Goal: Task Accomplishment & Management: Manage account settings

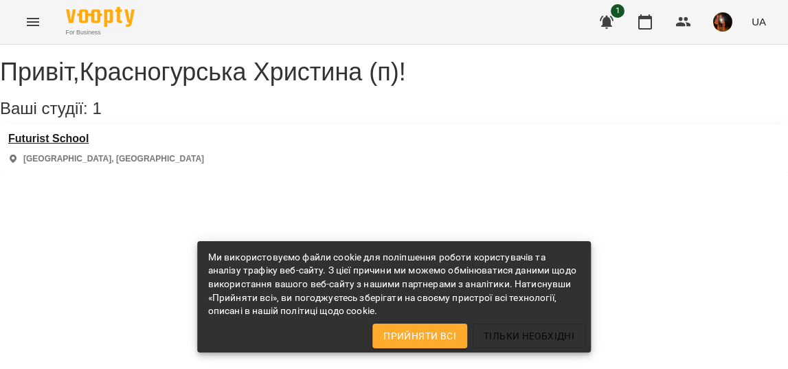
click at [72, 145] on h3 "Futurist School" at bounding box center [106, 139] width 196 height 12
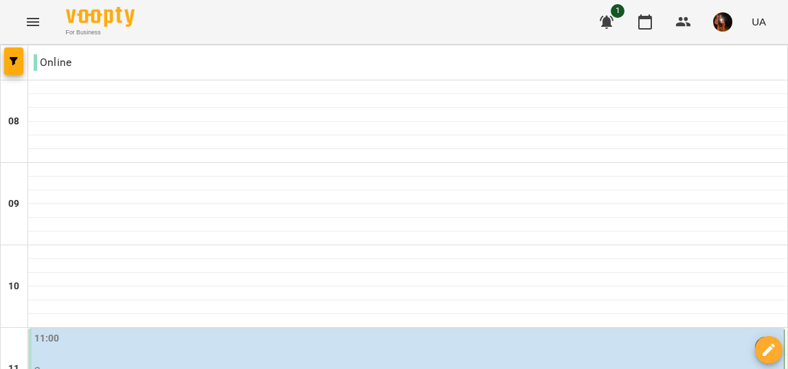
scroll to position [651, 0]
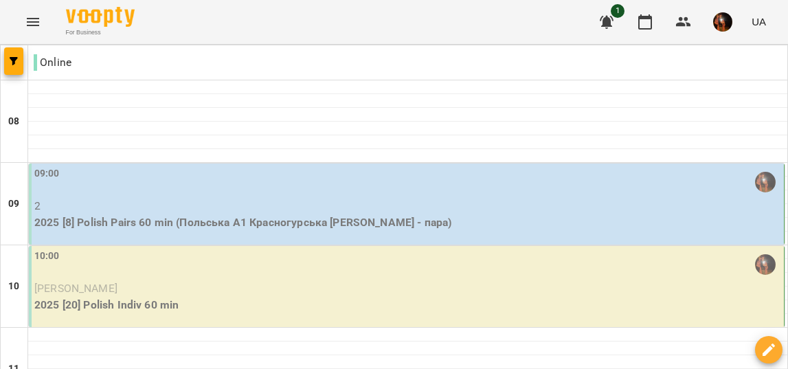
scroll to position [21, 0]
click at [303, 198] on p "2" at bounding box center [407, 206] width 747 height 16
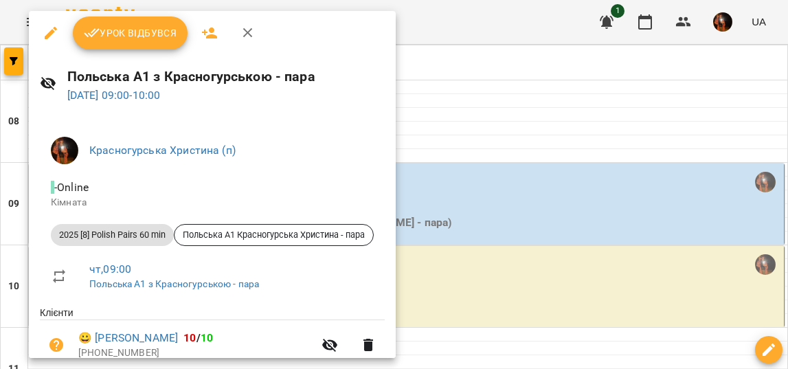
click at [125, 40] on span "Урок відбувся" at bounding box center [130, 33] width 93 height 16
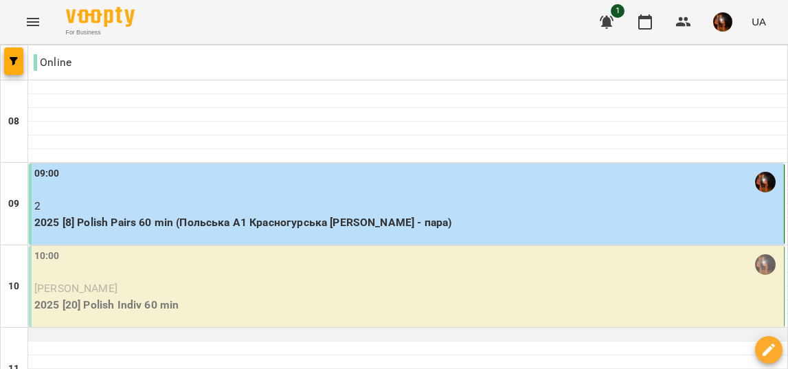
scroll to position [119, 0]
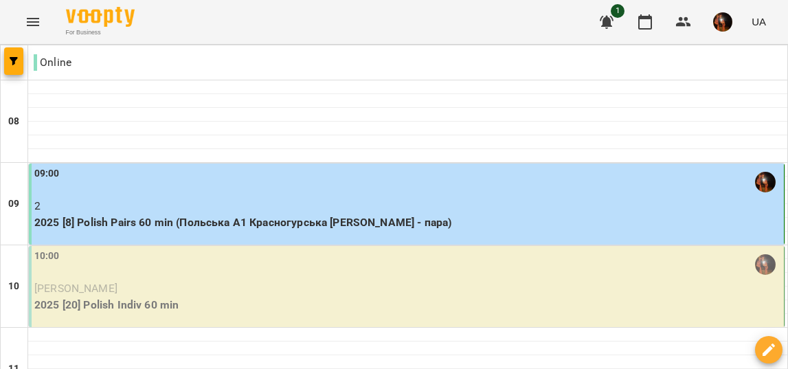
click at [211, 280] on p "[PERSON_NAME]" at bounding box center [407, 288] width 747 height 16
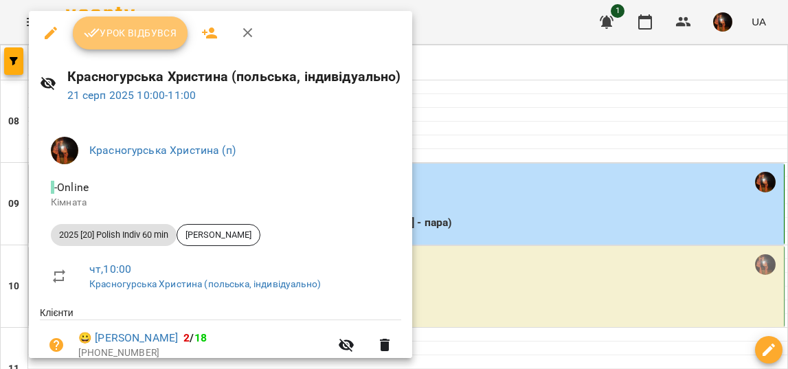
click at [157, 26] on span "Урок відбувся" at bounding box center [130, 33] width 93 height 16
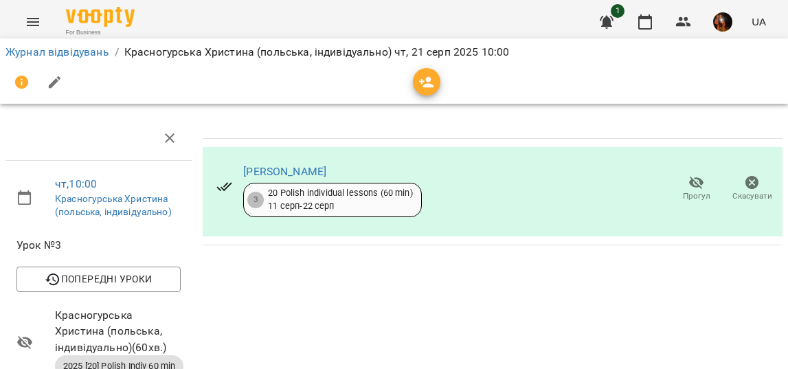
scroll to position [289, 0]
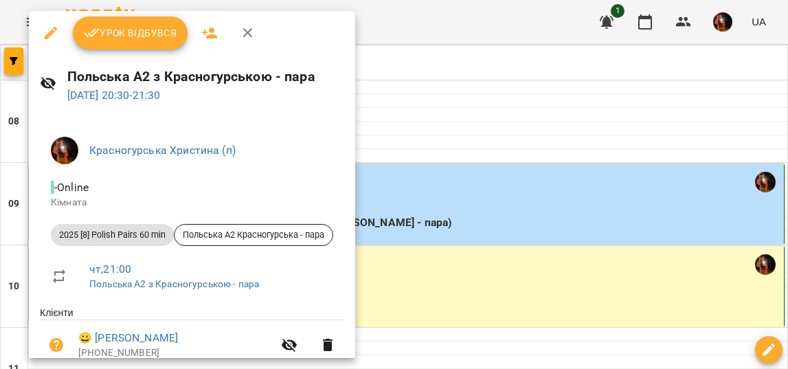
scroll to position [1039, 0]
click at [151, 22] on button "Урок відбувся" at bounding box center [130, 32] width 115 height 33
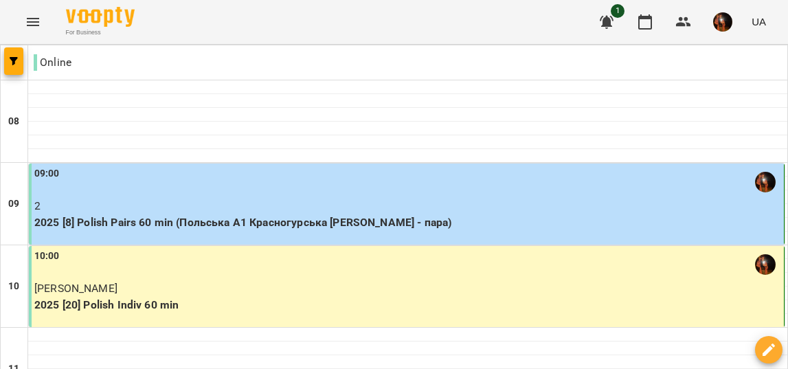
scroll to position [1039, 0]
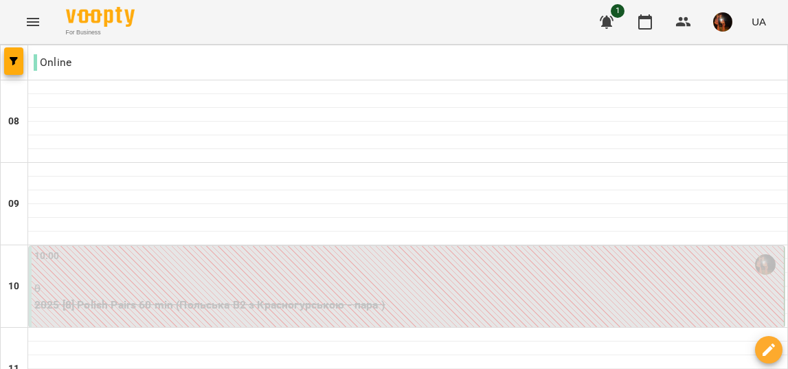
scroll to position [889, 0]
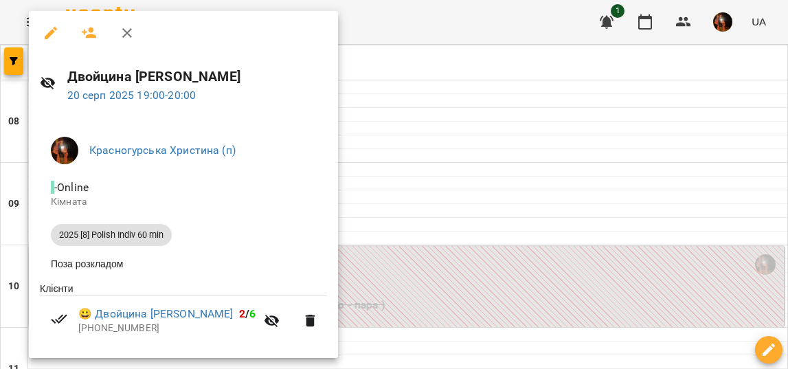
click at [373, 60] on div at bounding box center [394, 184] width 788 height 369
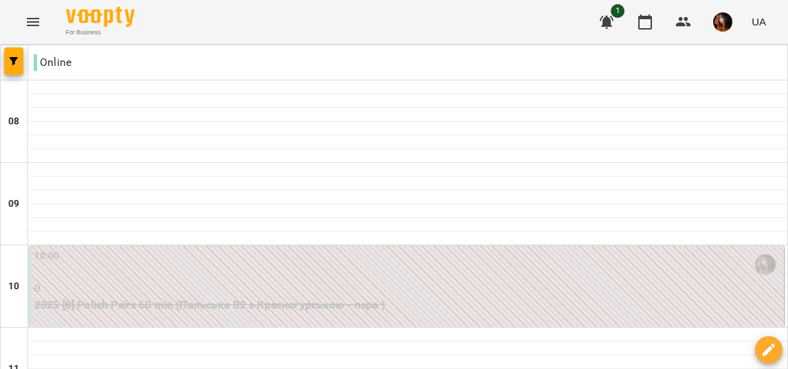
click at [373, 60] on div "Online" at bounding box center [407, 62] width 759 height 27
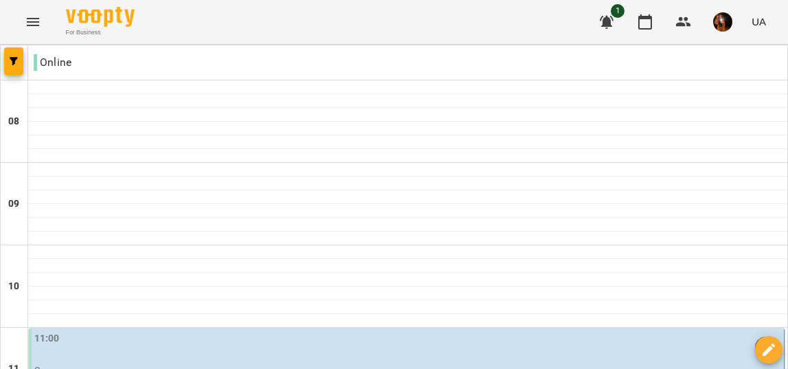
scroll to position [233, 0]
click at [98, 363] on p "2" at bounding box center [407, 371] width 747 height 16
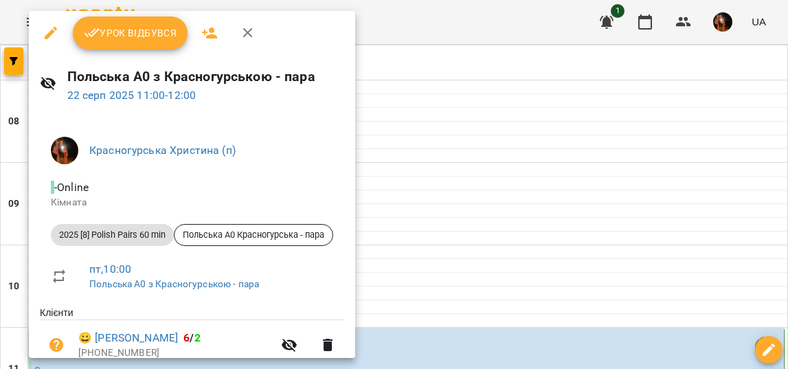
click at [128, 40] on span "Урок відбувся" at bounding box center [130, 33] width 93 height 16
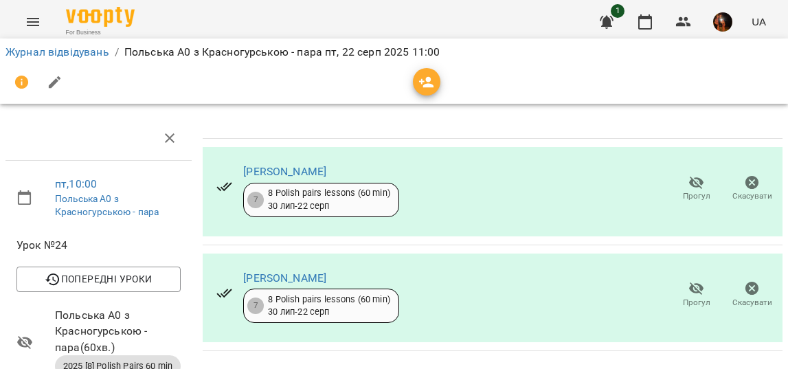
scroll to position [372, 0]
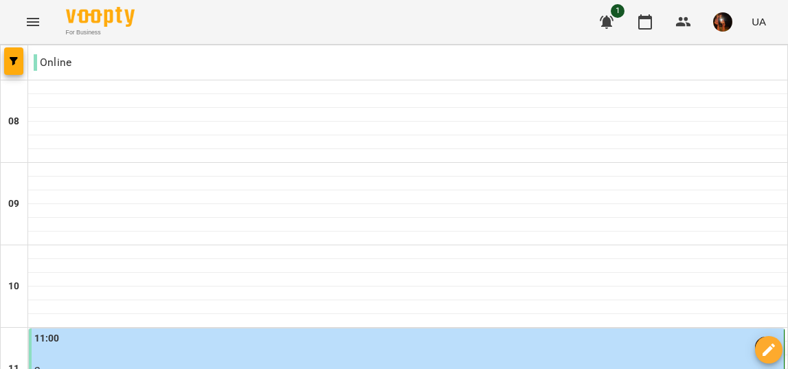
scroll to position [1039, 0]
